Goal: Information Seeking & Learning: Learn about a topic

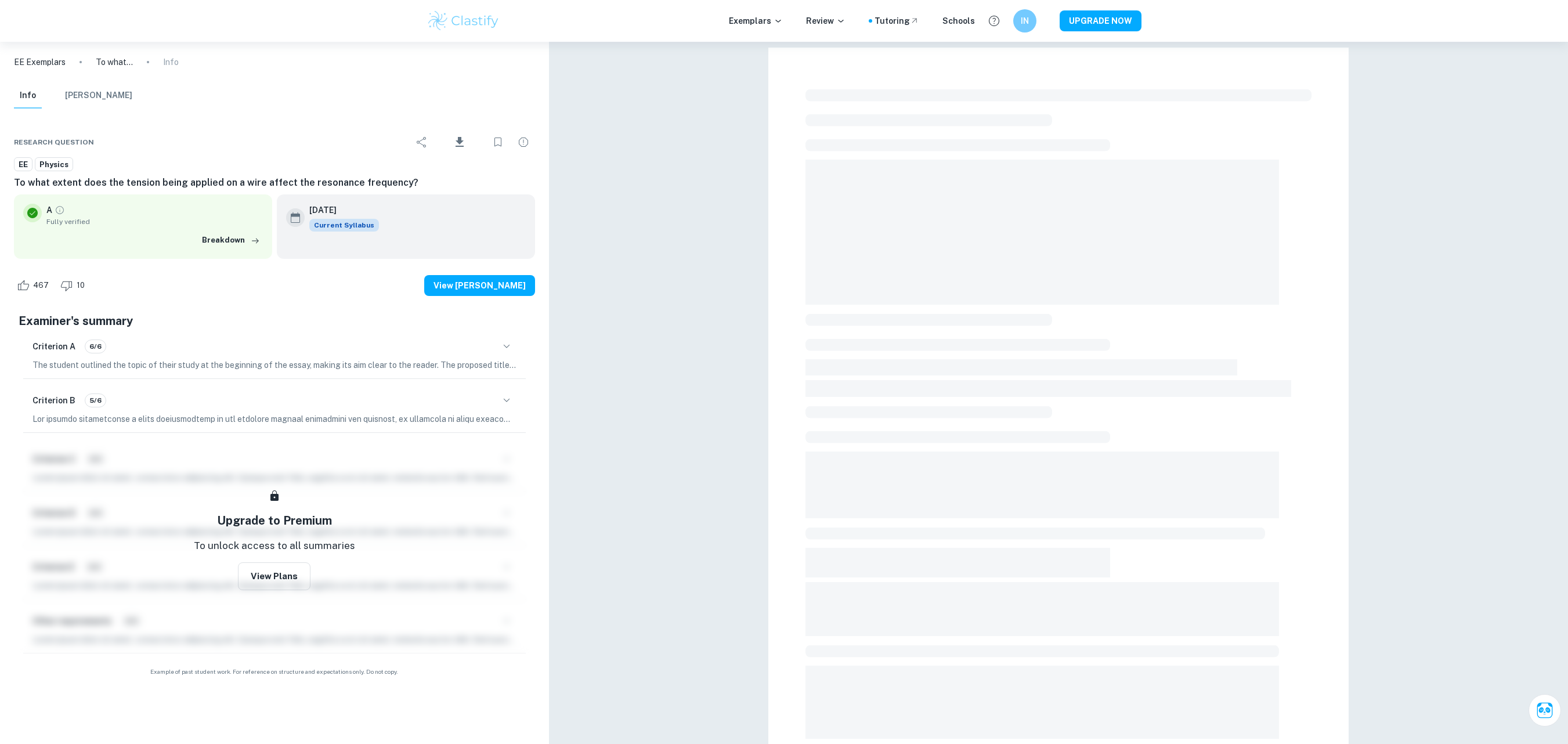
checkbox input "true"
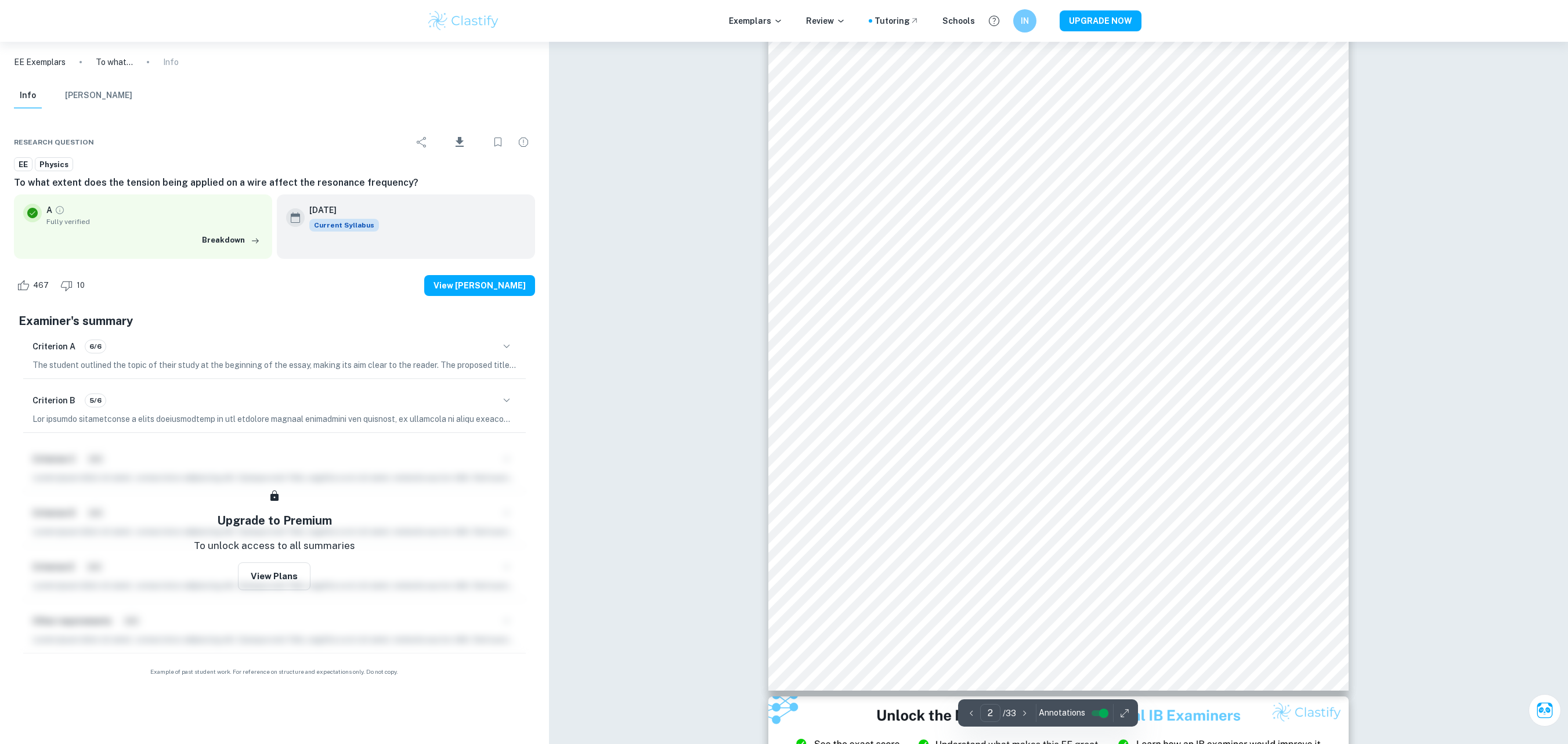
scroll to position [917, 0]
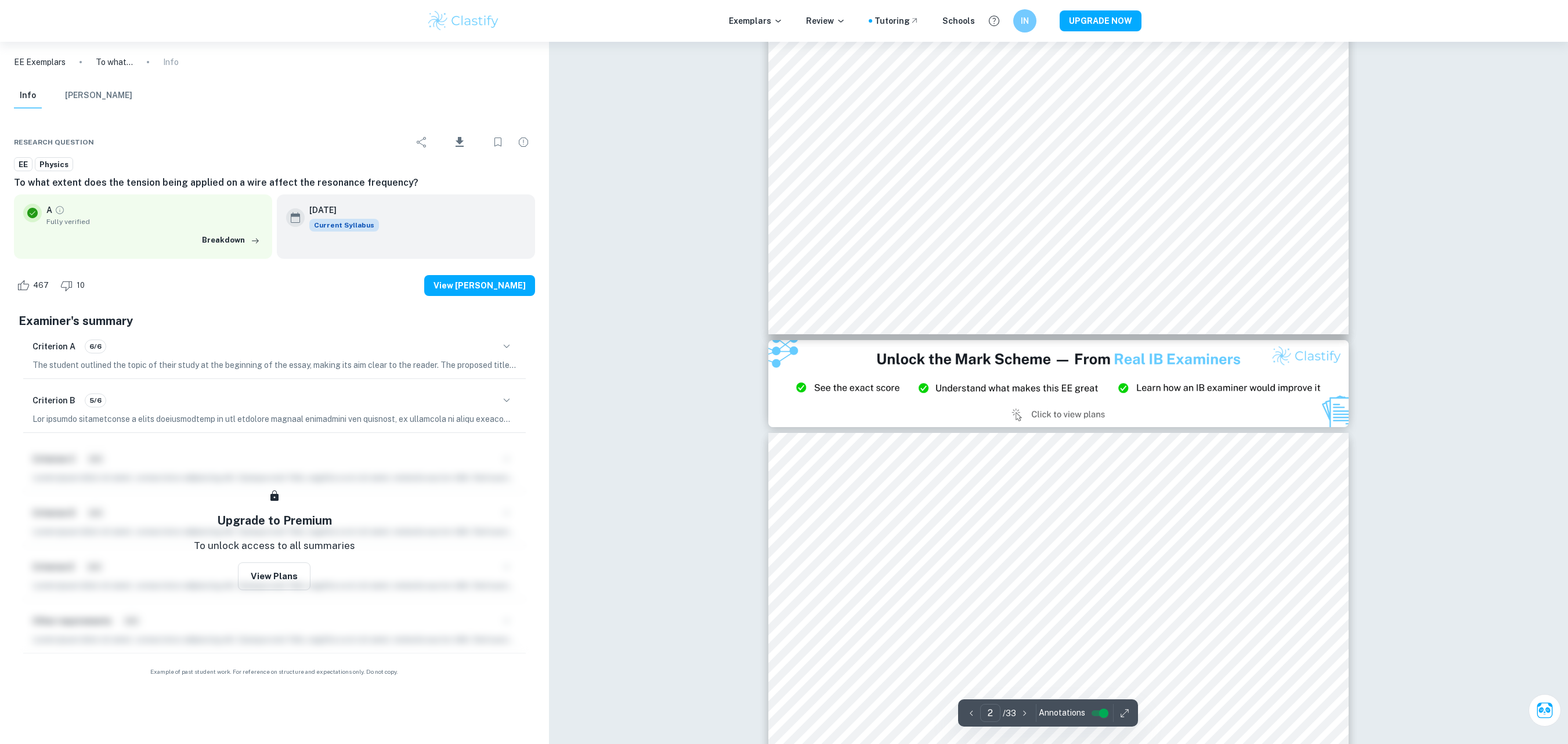
type input "3"
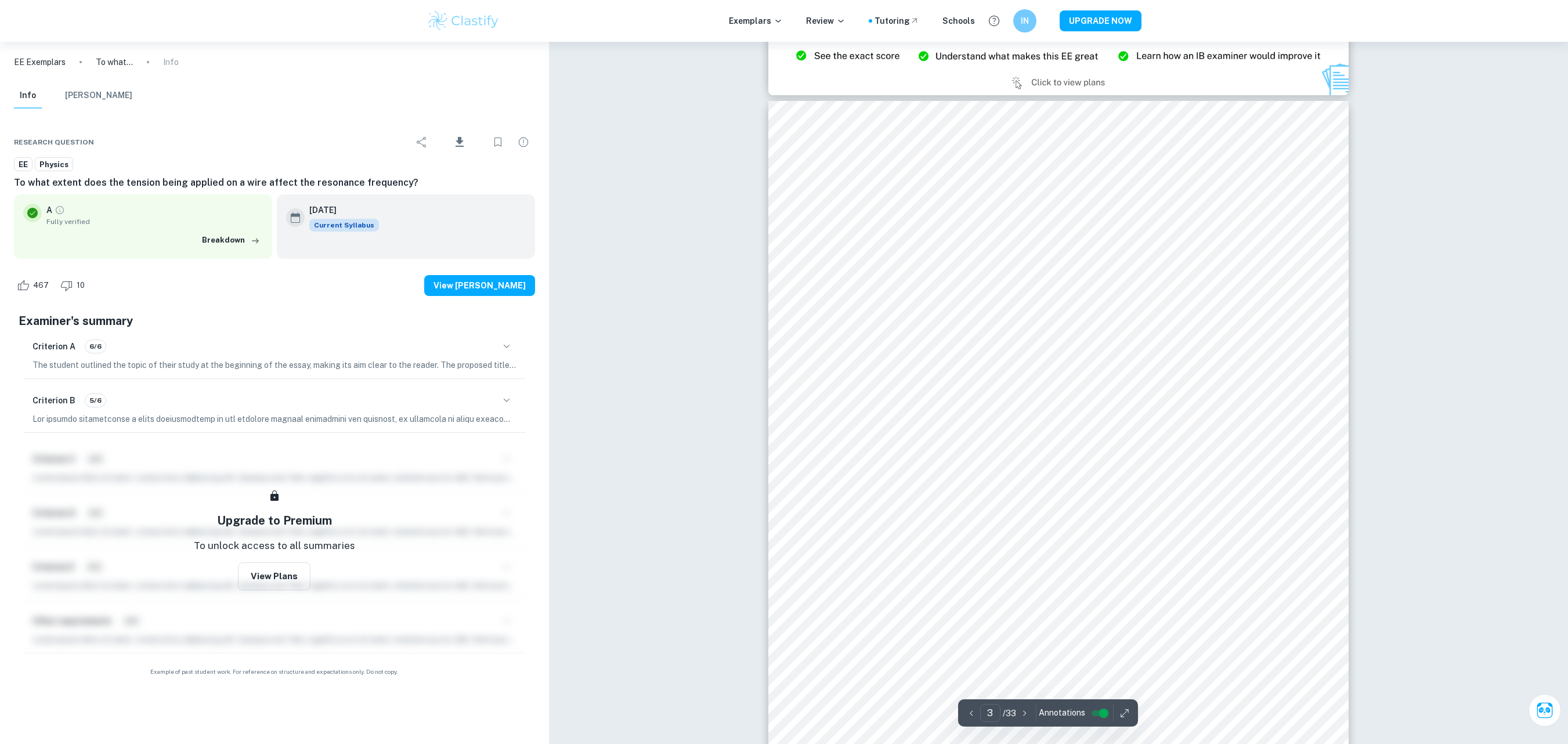
scroll to position [1659, 0]
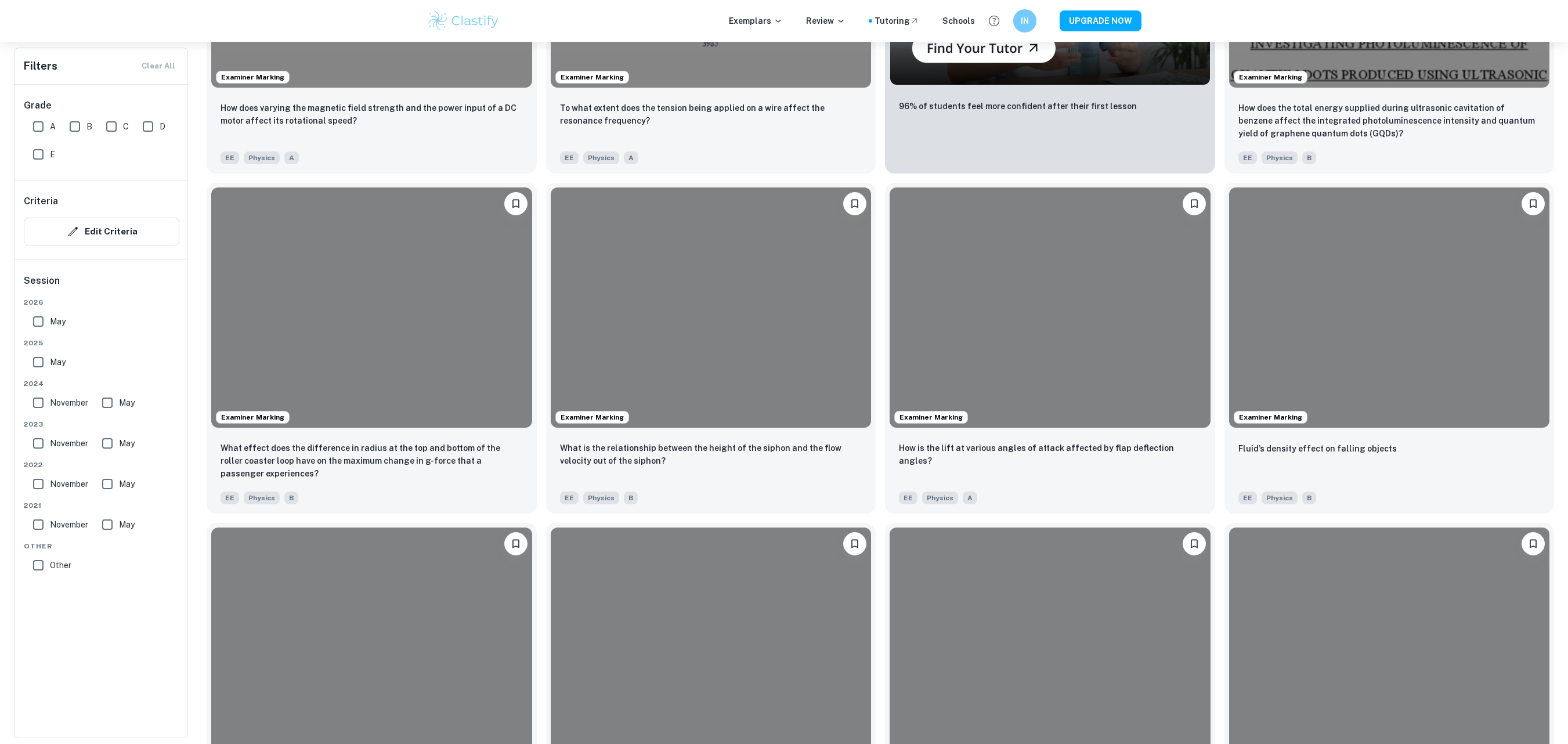
scroll to position [202, 0]
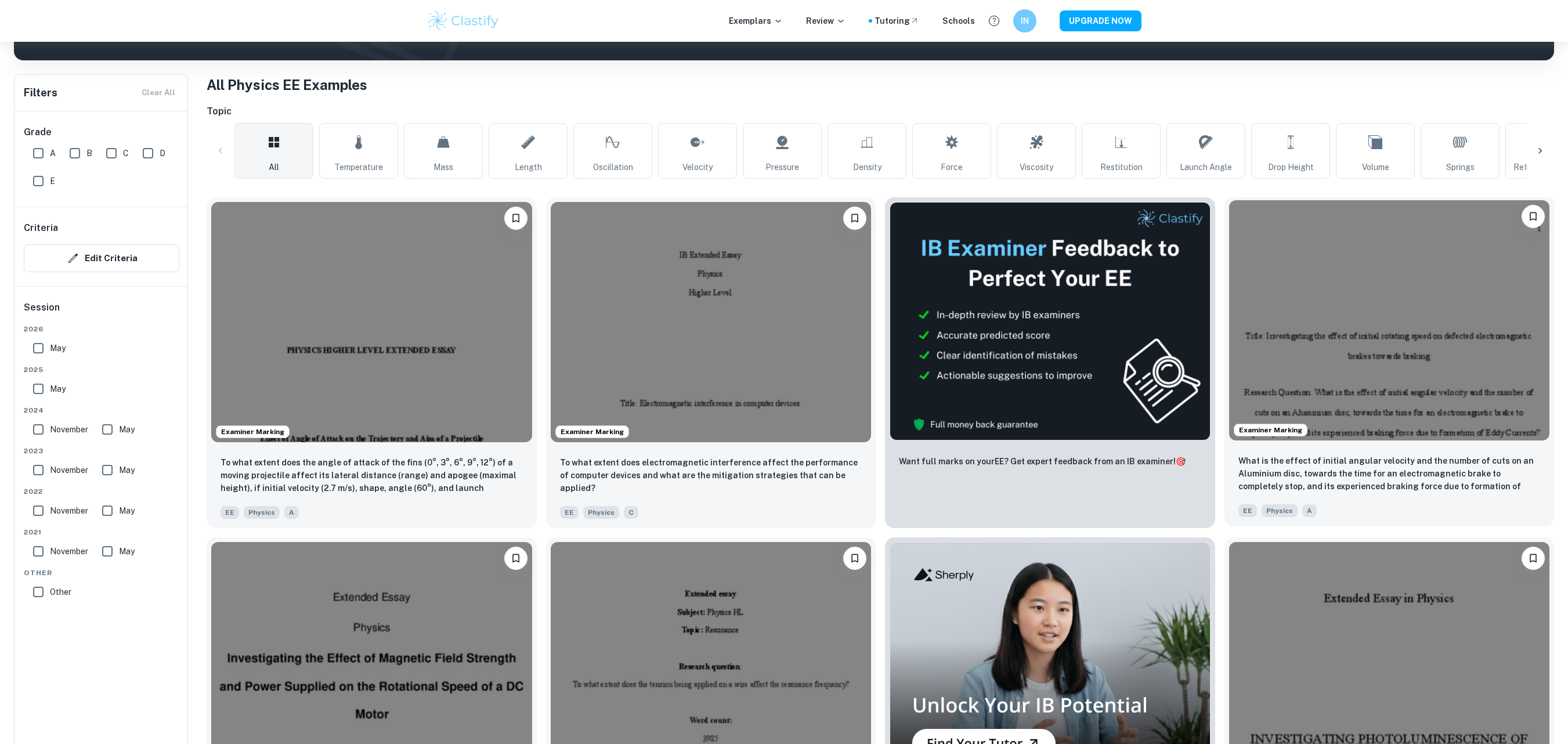
click at [1385, 306] on img at bounding box center [1389, 320] width 321 height 240
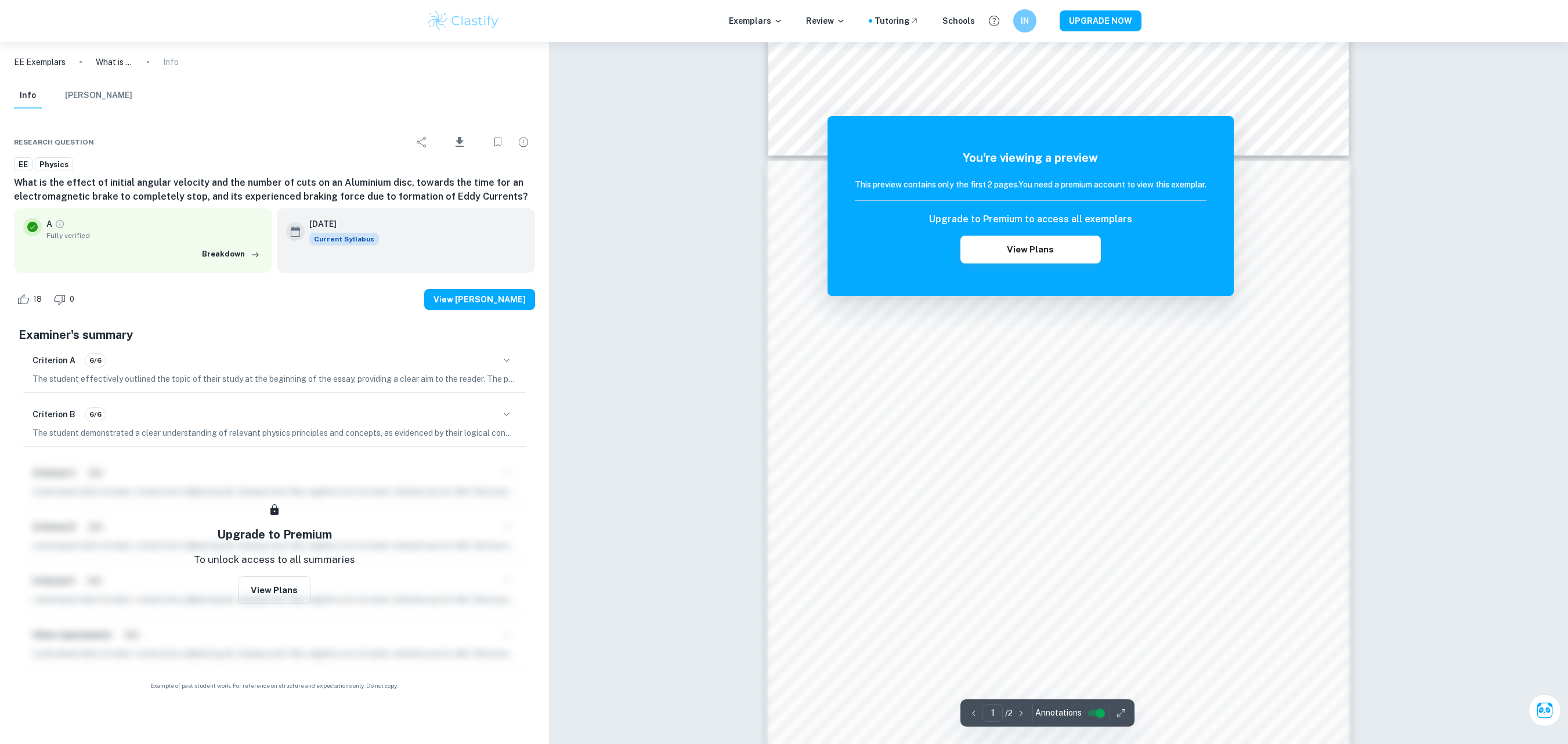
scroll to position [769, 0]
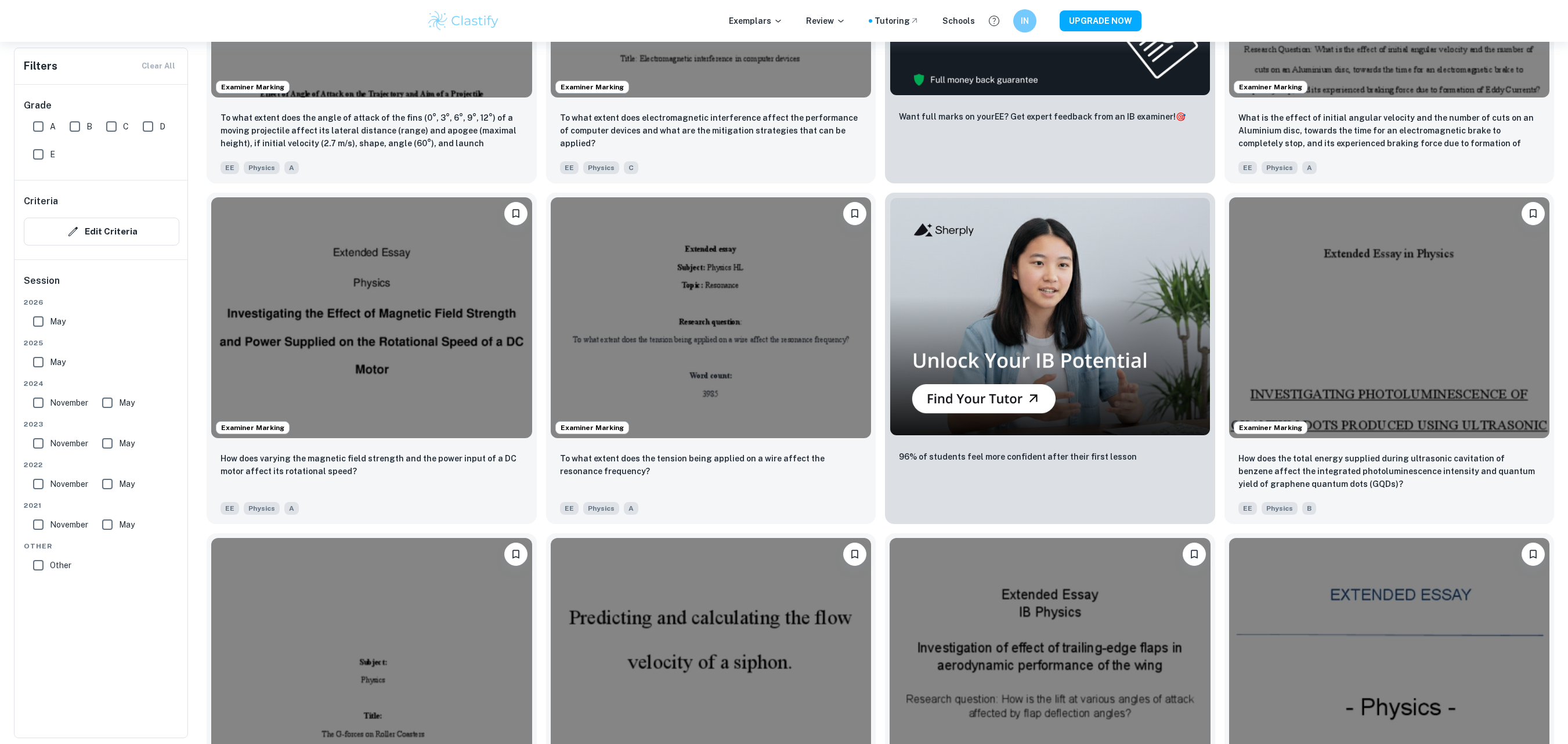
scroll to position [553, 0]
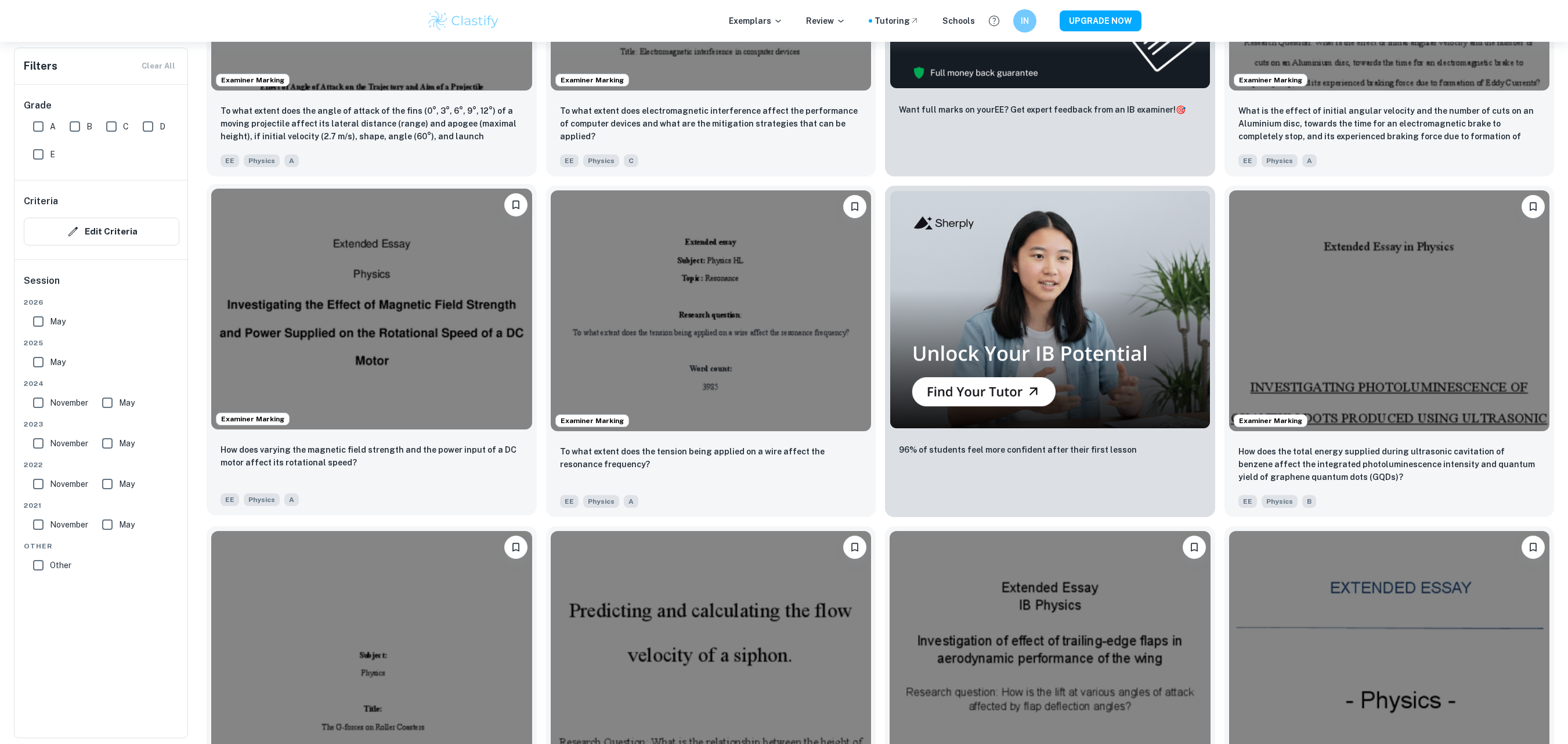
click at [412, 308] on img at bounding box center [372, 308] width 321 height 240
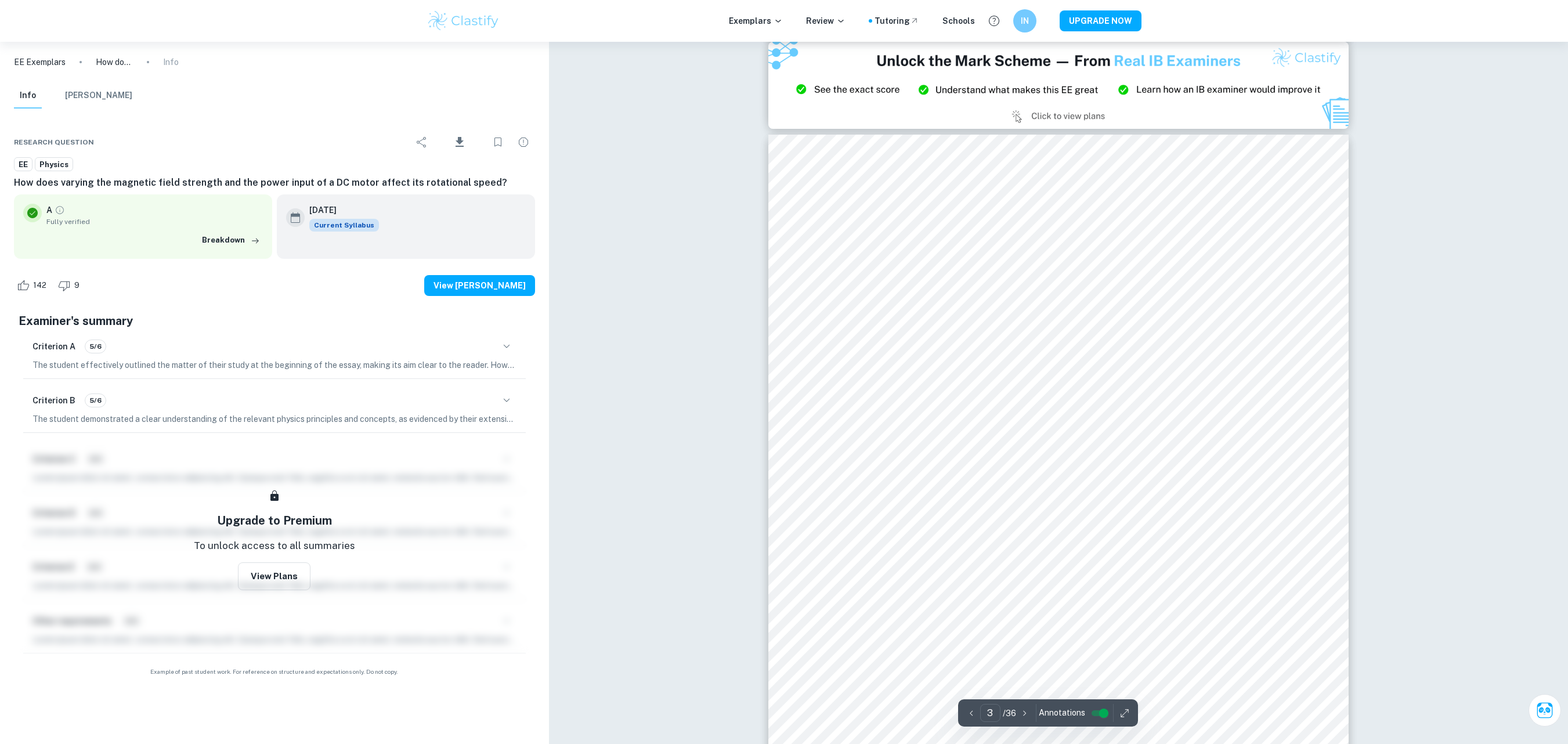
scroll to position [1810, 0]
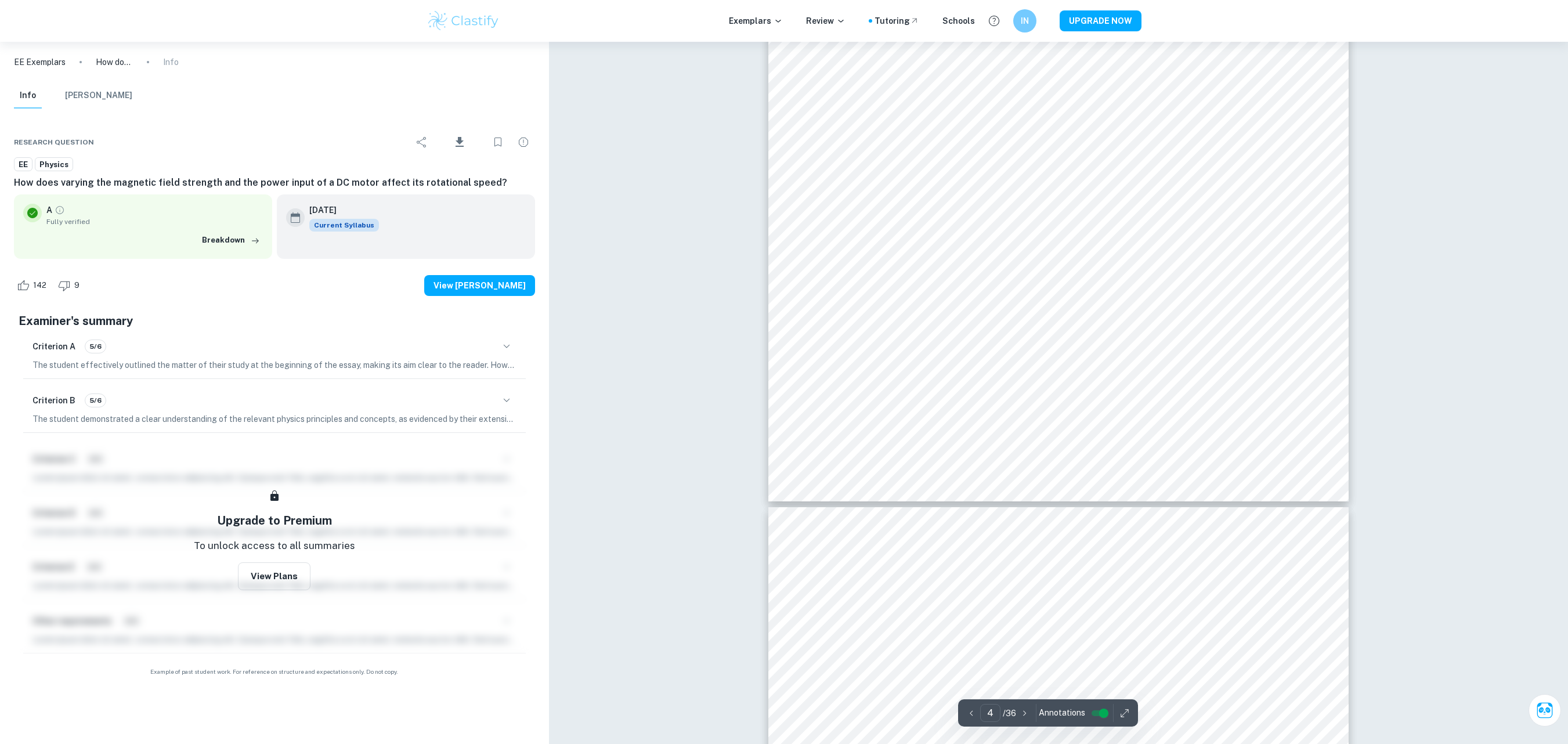
type input "3"
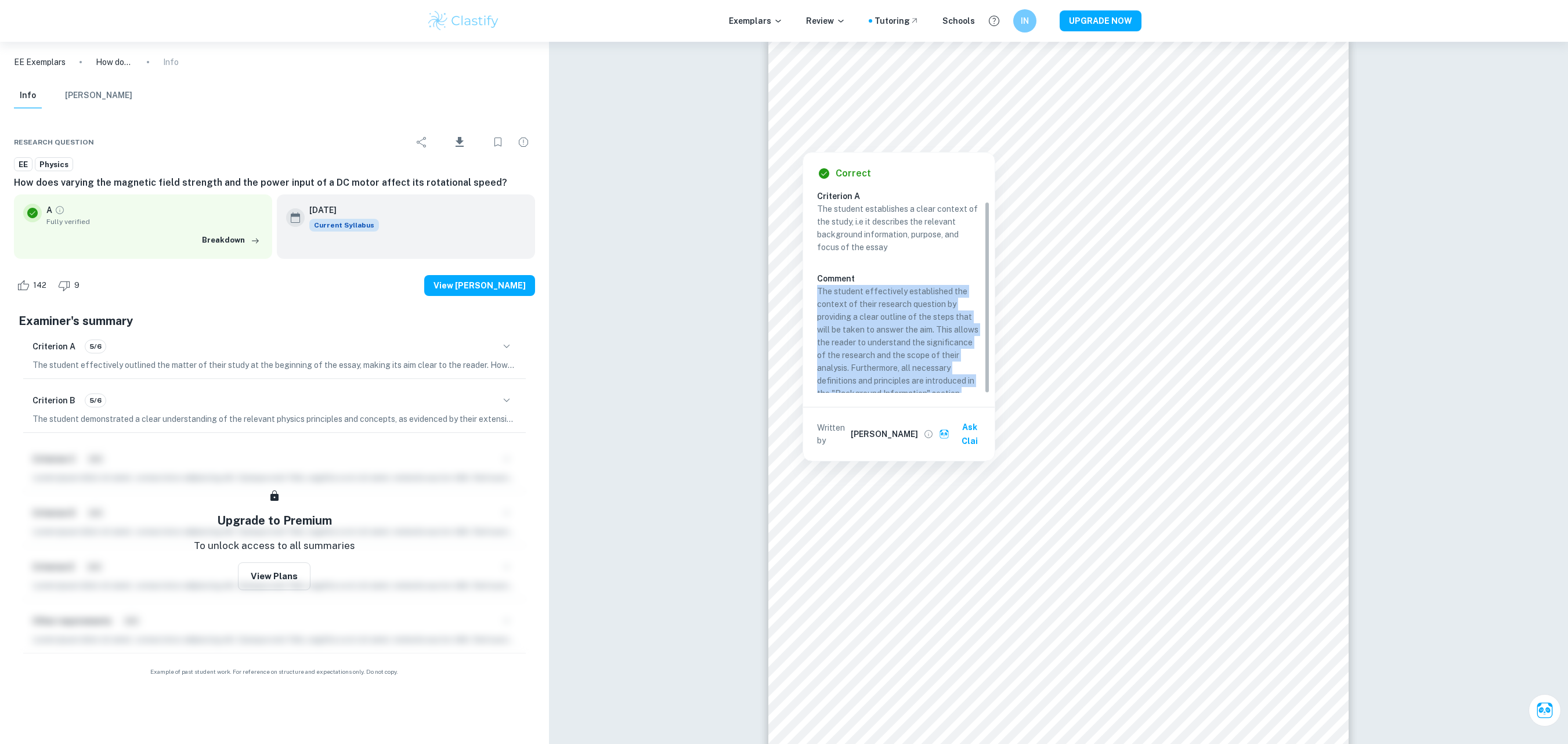
scroll to position [12, 0]
drag, startPoint x: 985, startPoint y: 258, endPoint x: 979, endPoint y: 391, distance: 133.1
click at [979, 391] on div "Criterion A The student establishes a clear context of the study, i.e it descri…" at bounding box center [904, 285] width 173 height 214
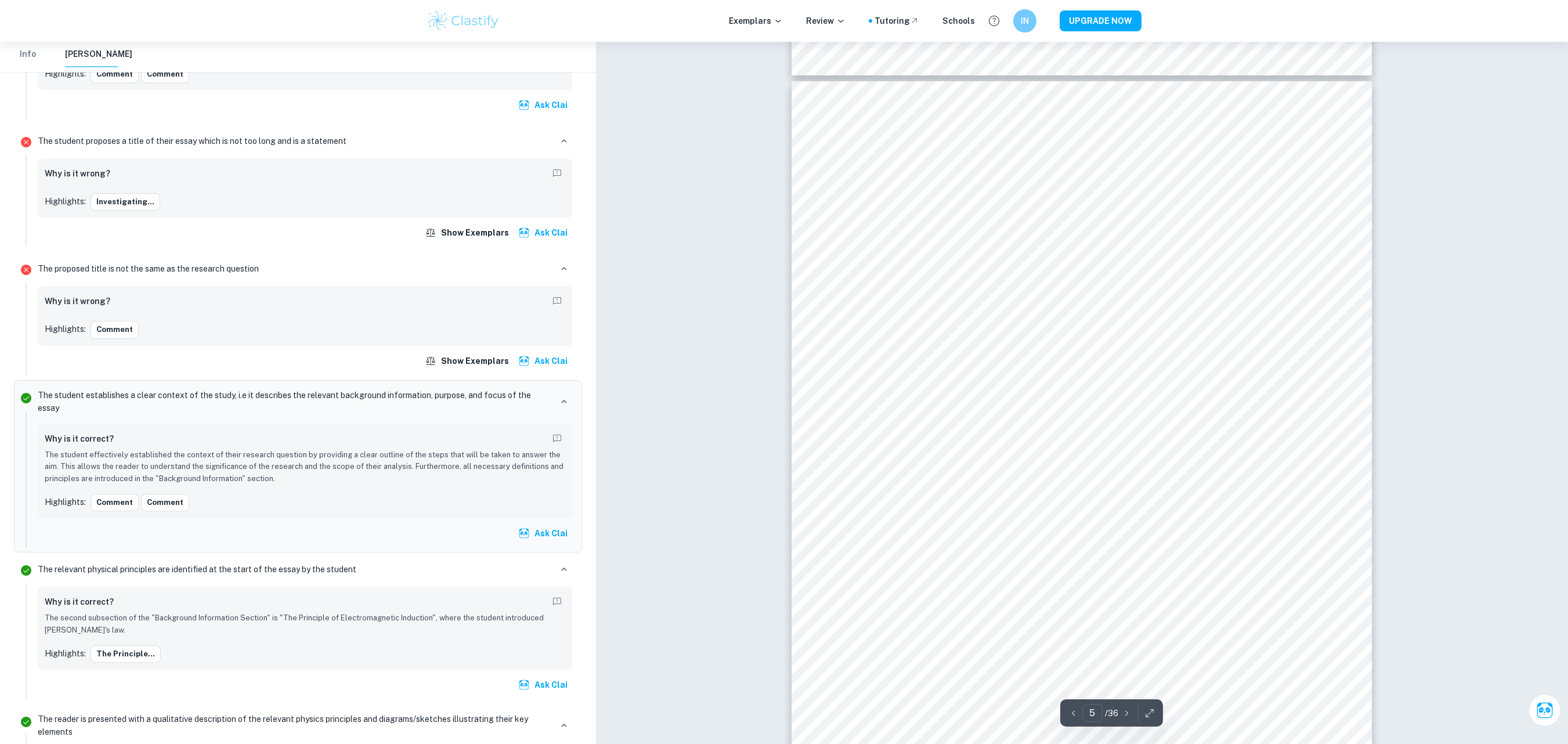
scroll to position [3418, 0]
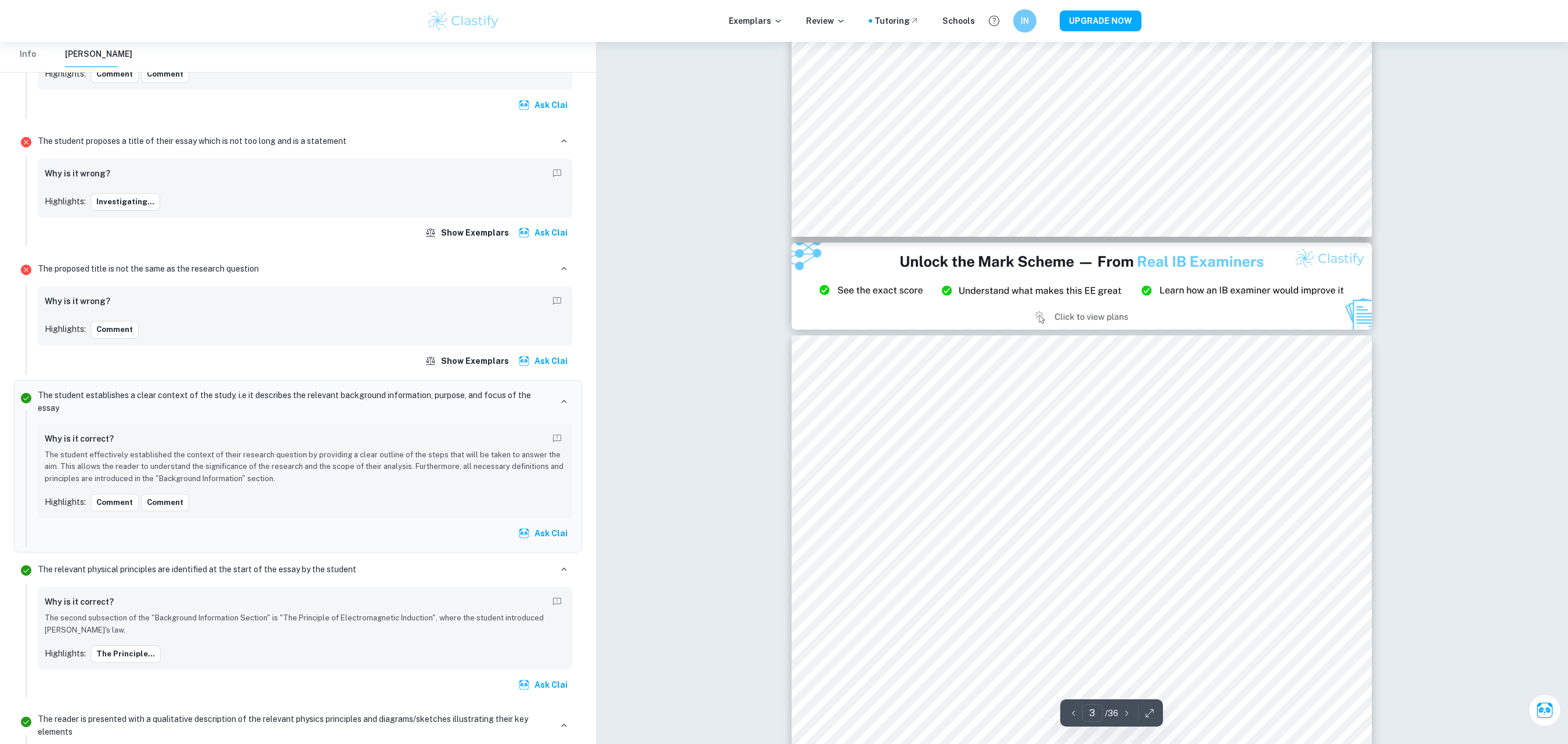
type input "2"
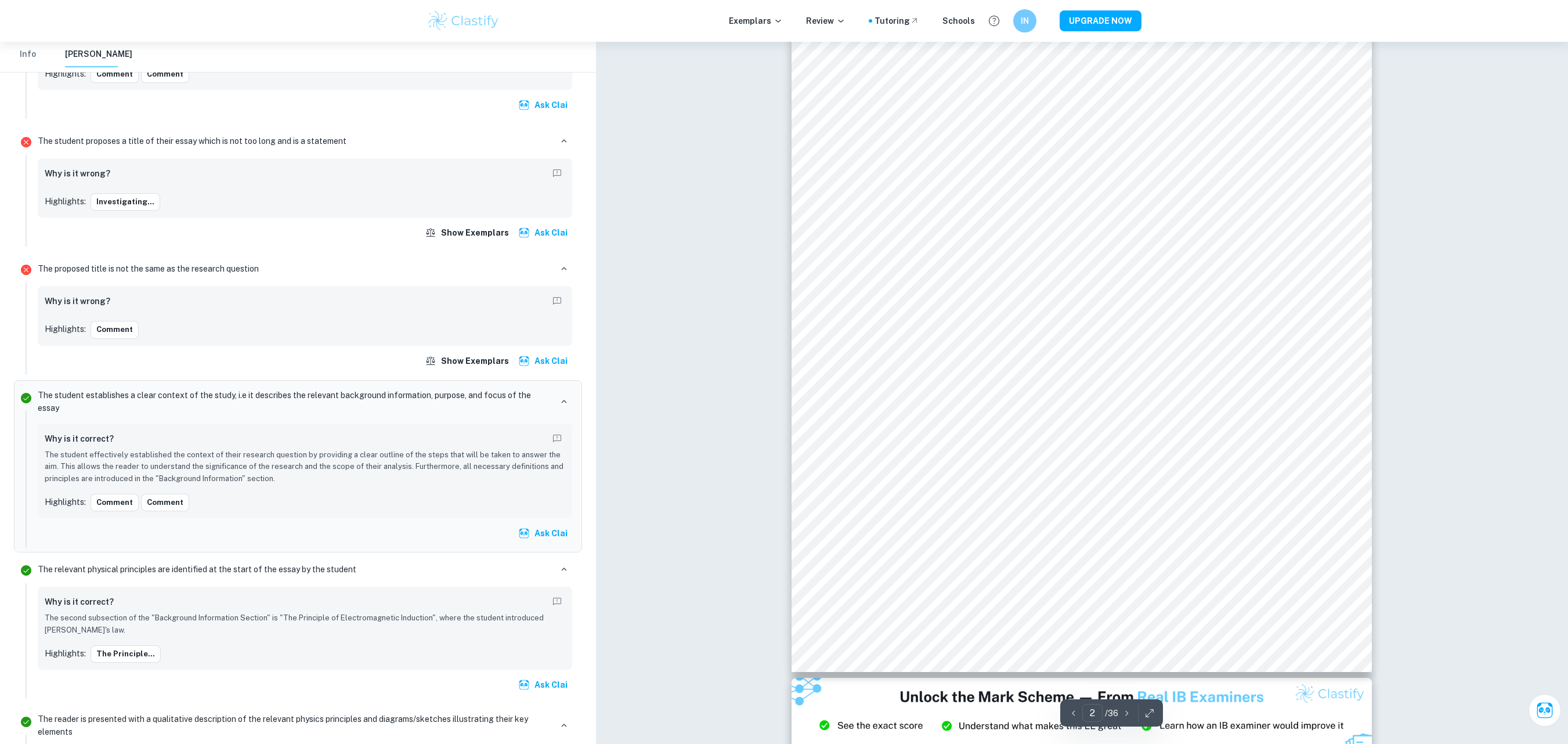
scroll to position [968, 0]
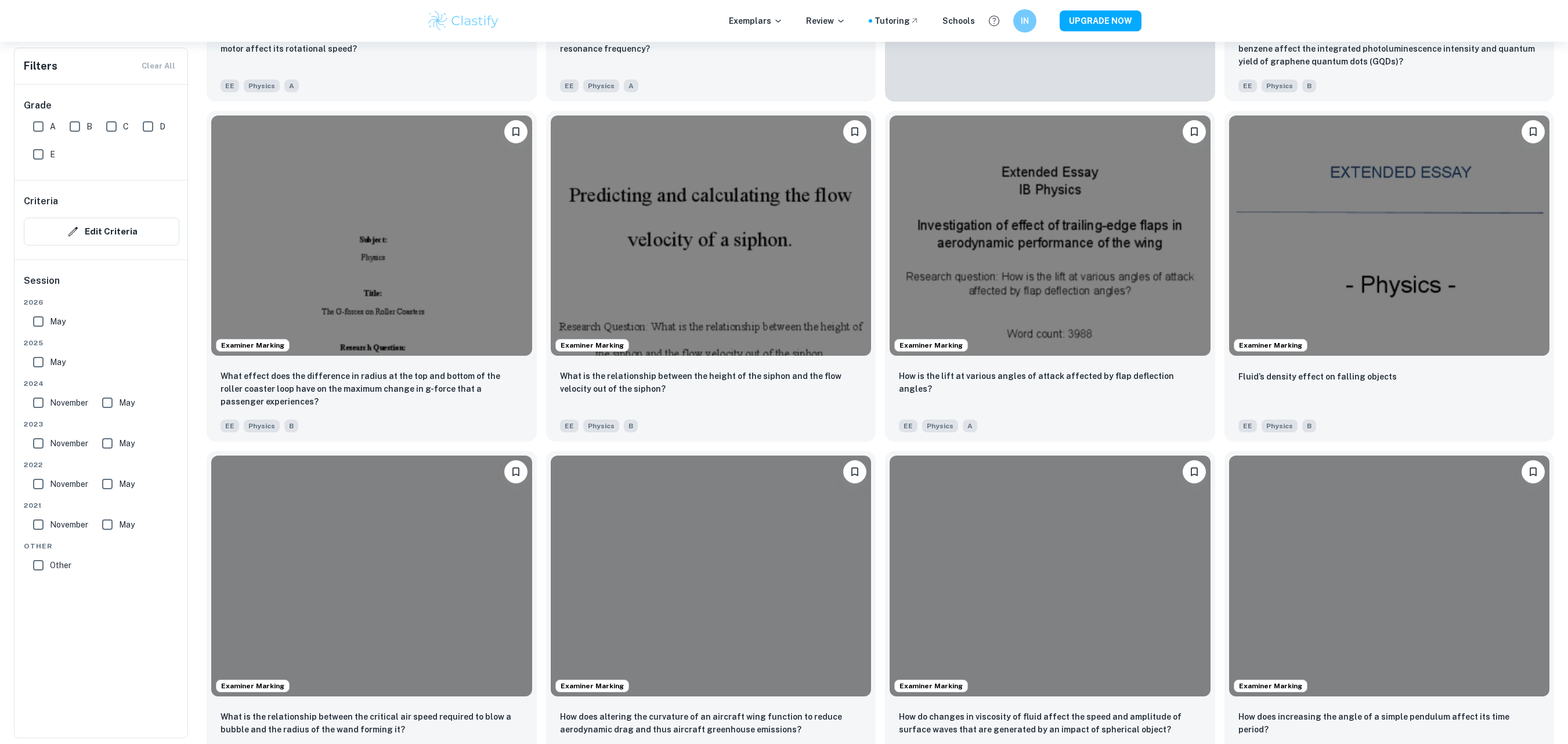
scroll to position [553, 0]
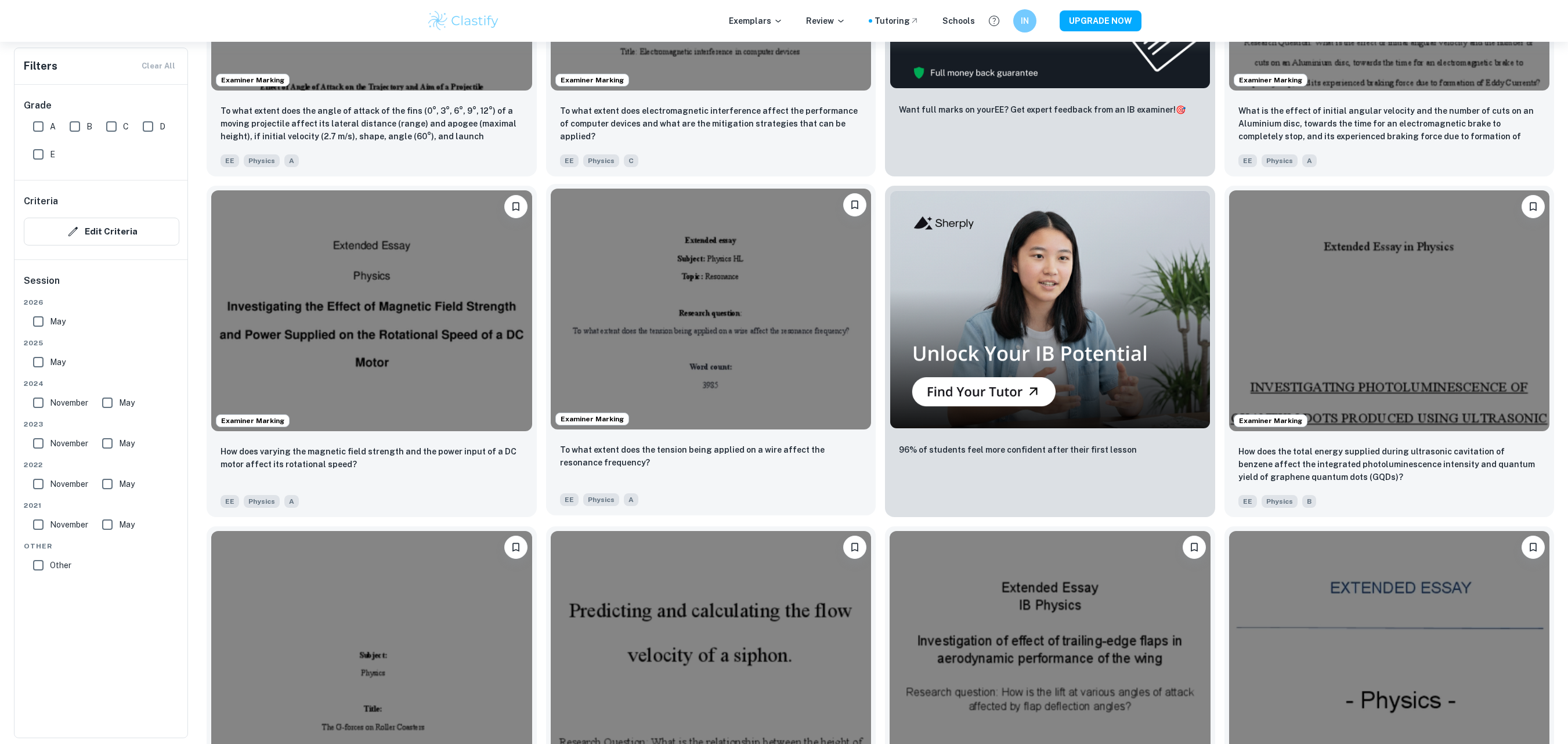
click at [707, 329] on img at bounding box center [711, 308] width 321 height 240
click at [705, 629] on img at bounding box center [711, 648] width 321 height 240
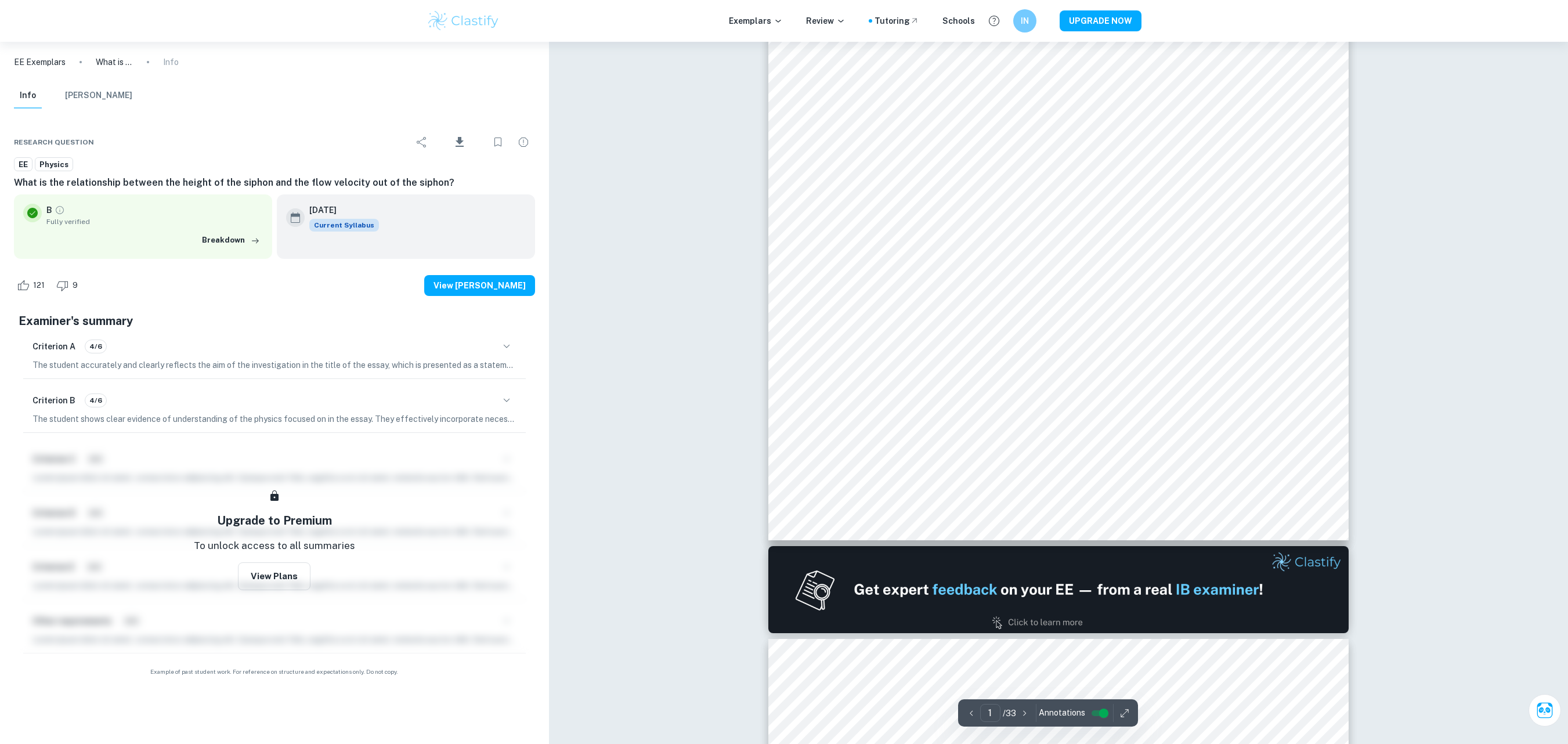
scroll to position [372, 0]
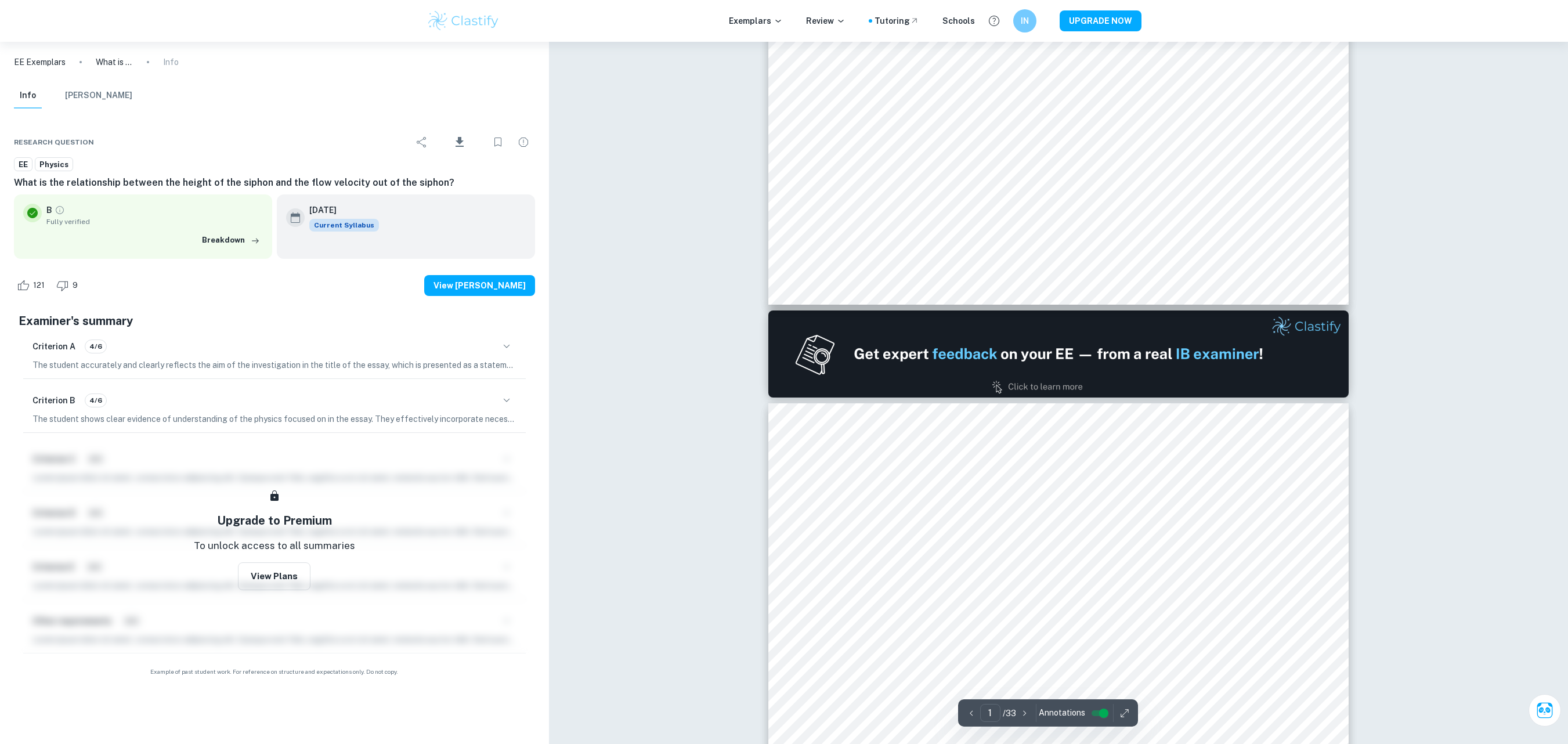
type input "2"
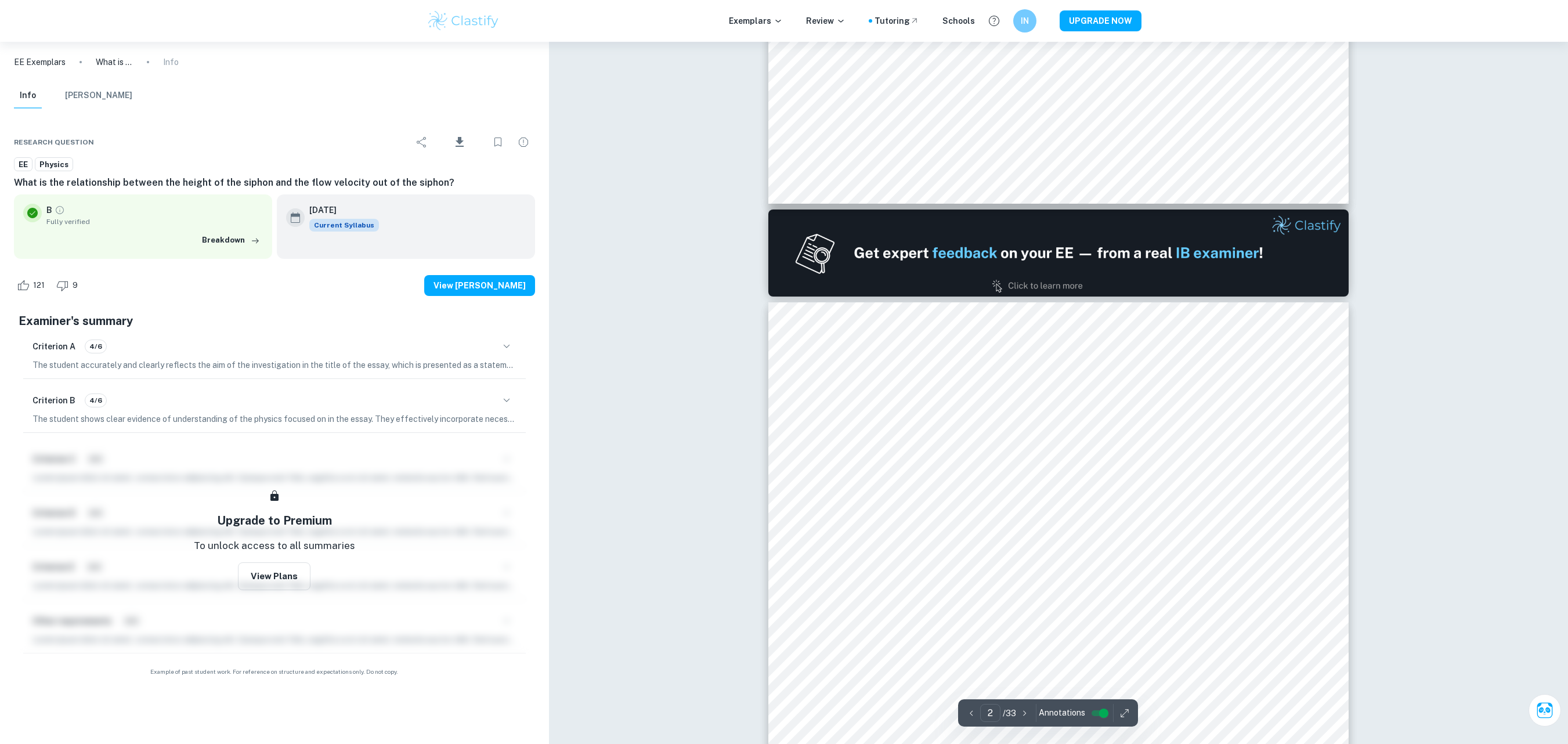
scroll to position [742, 0]
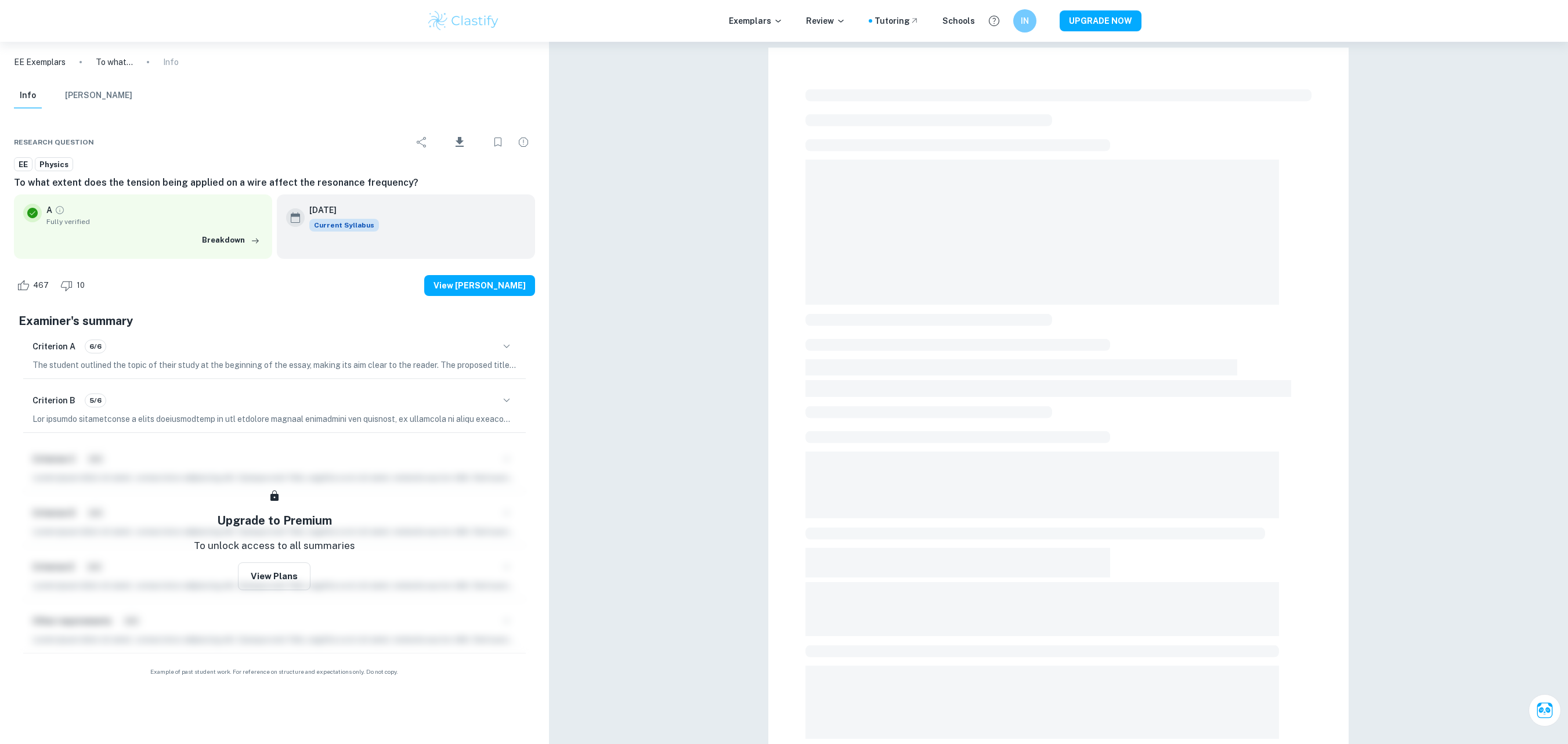
checkbox input "true"
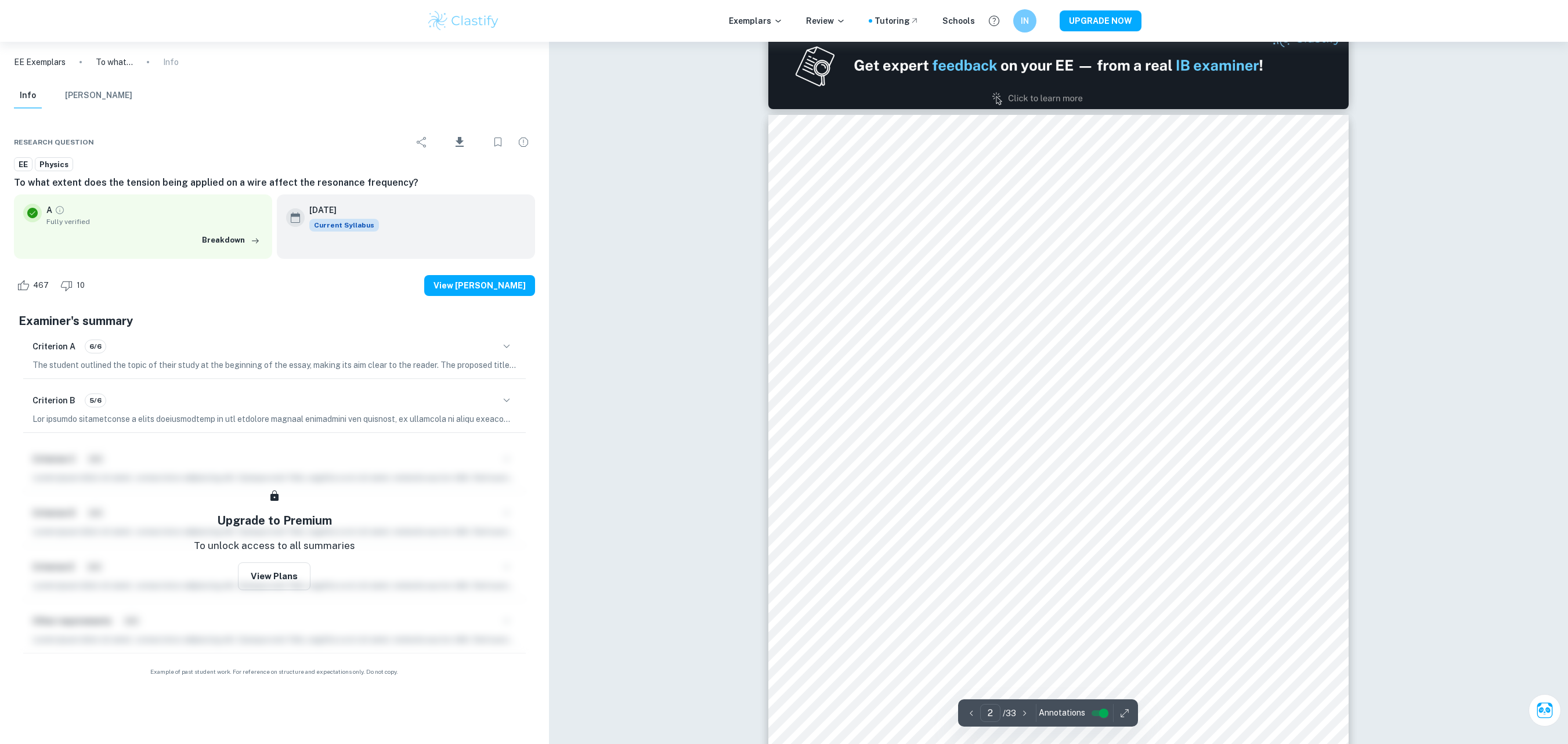
scroll to position [789, 0]
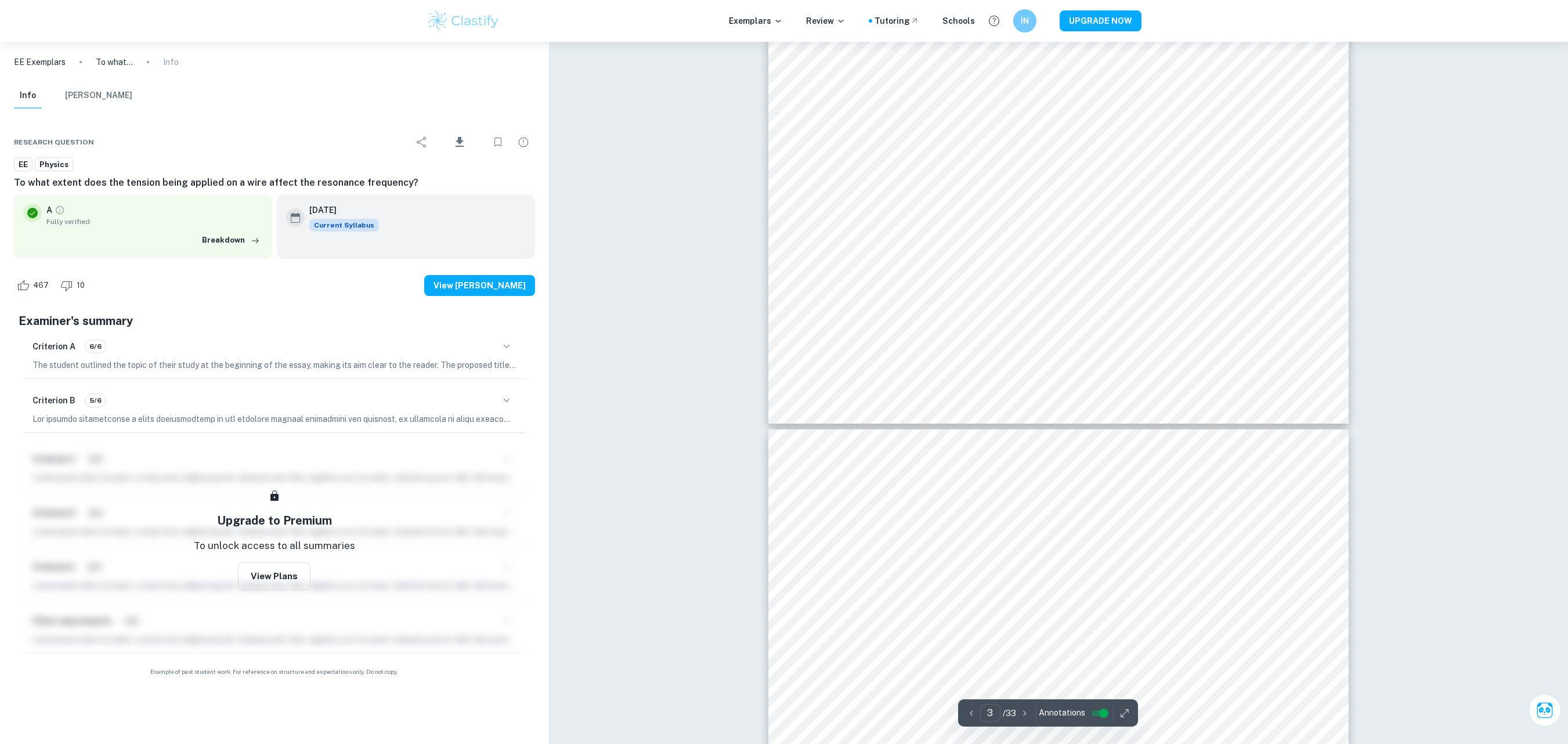
type input "4"
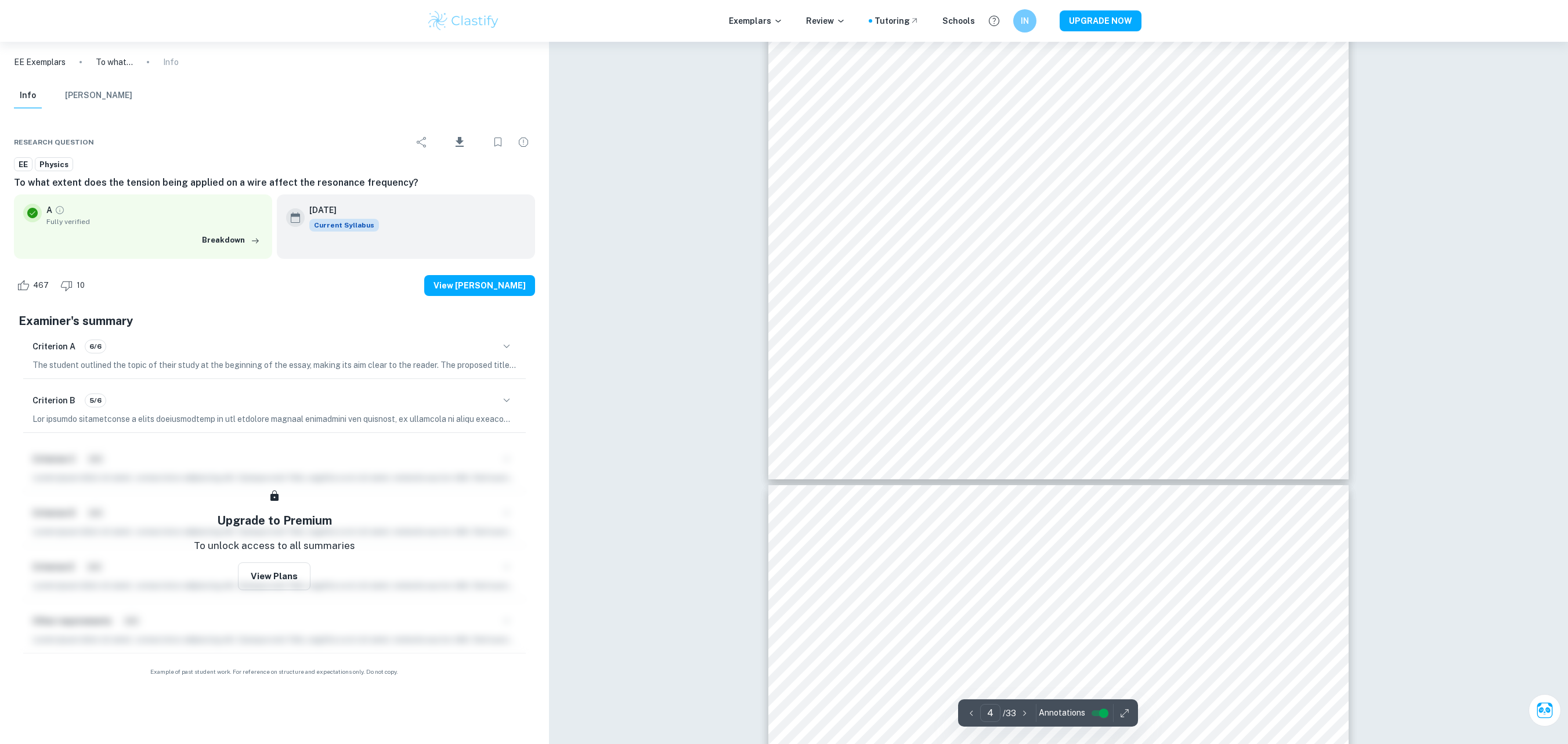
scroll to position [2831, 0]
